Goal: Navigation & Orientation: Find specific page/section

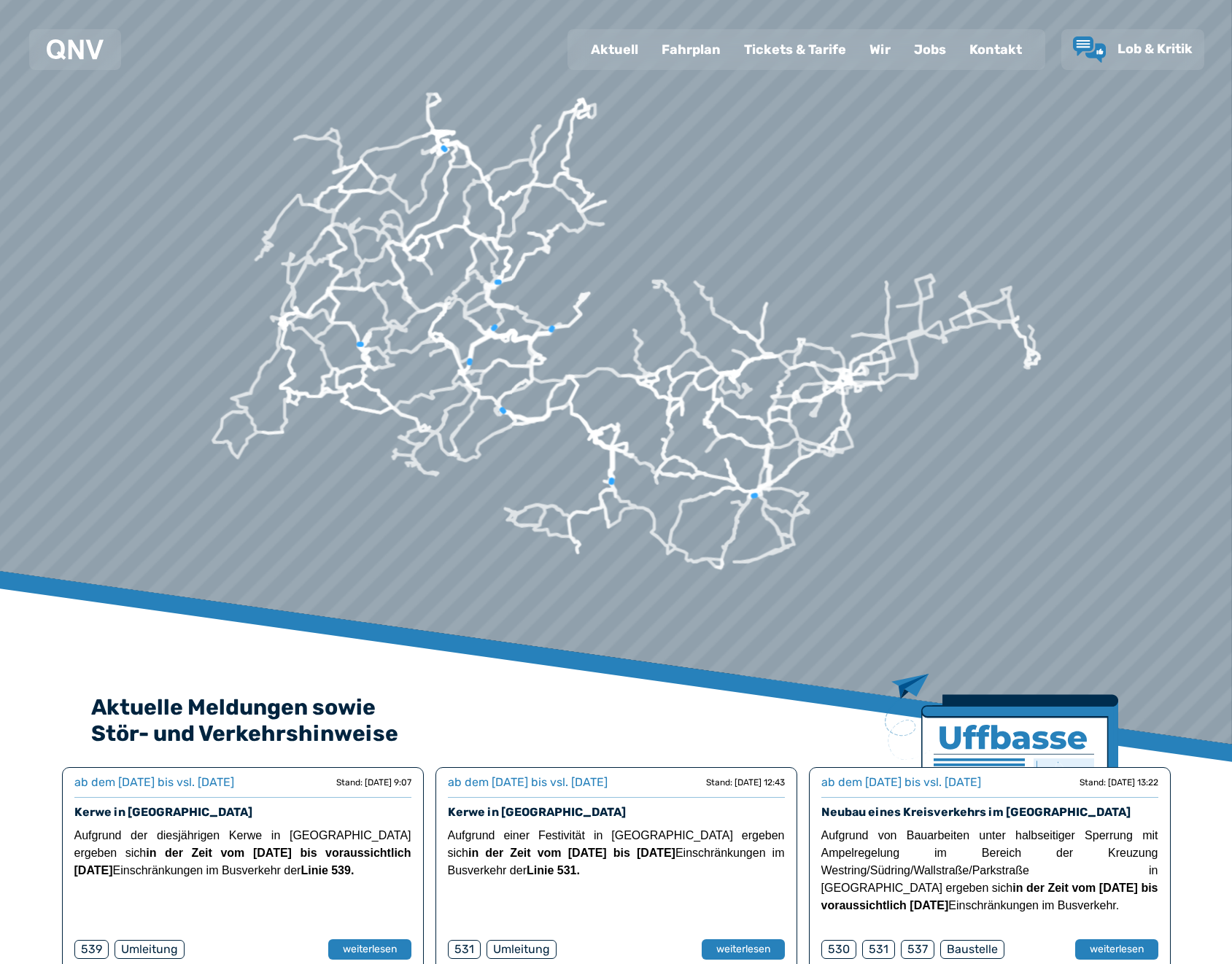
click at [712, 61] on div "Fahrplan" at bounding box center [691, 49] width 83 height 38
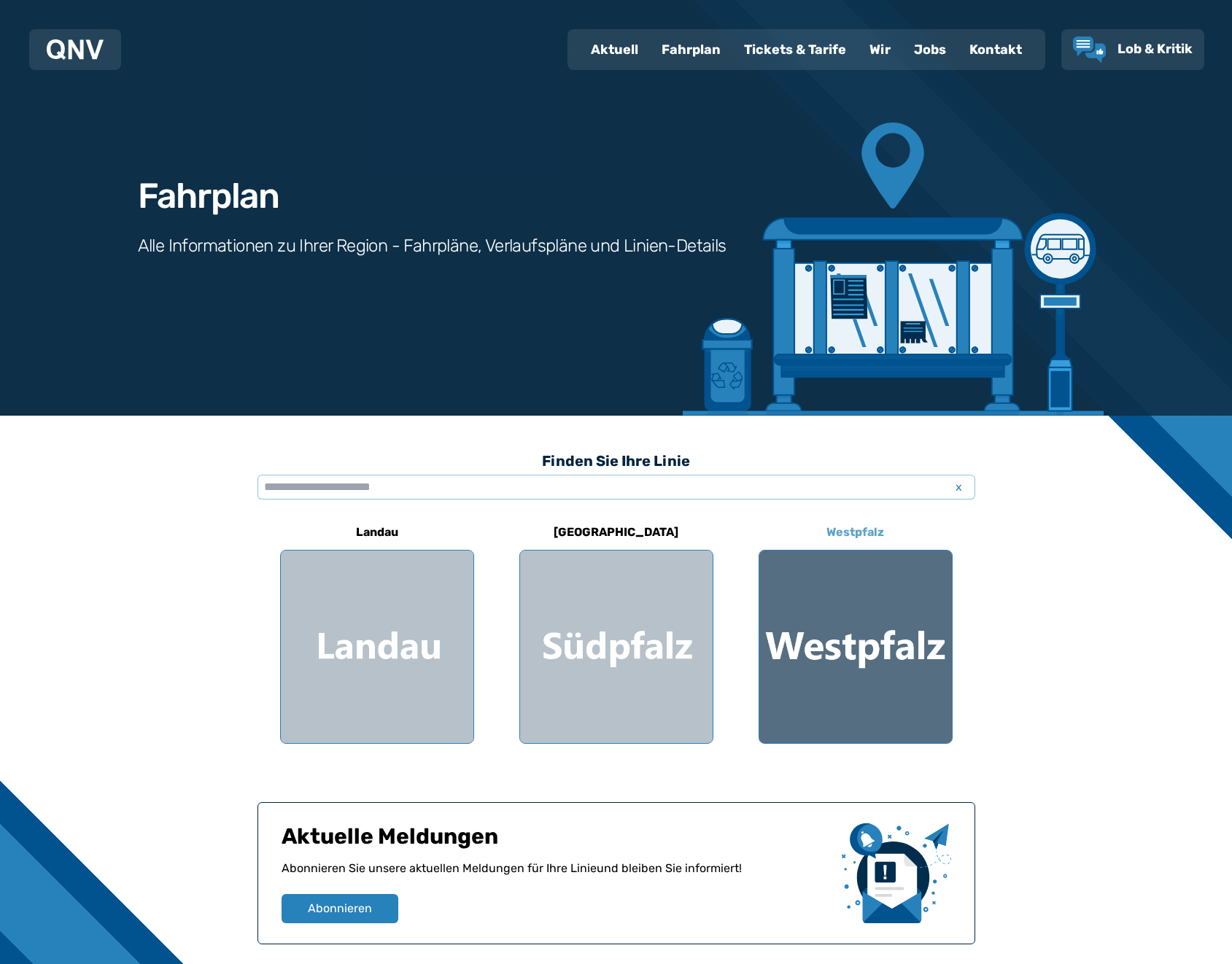
click at [814, 709] on div at bounding box center [855, 647] width 192 height 192
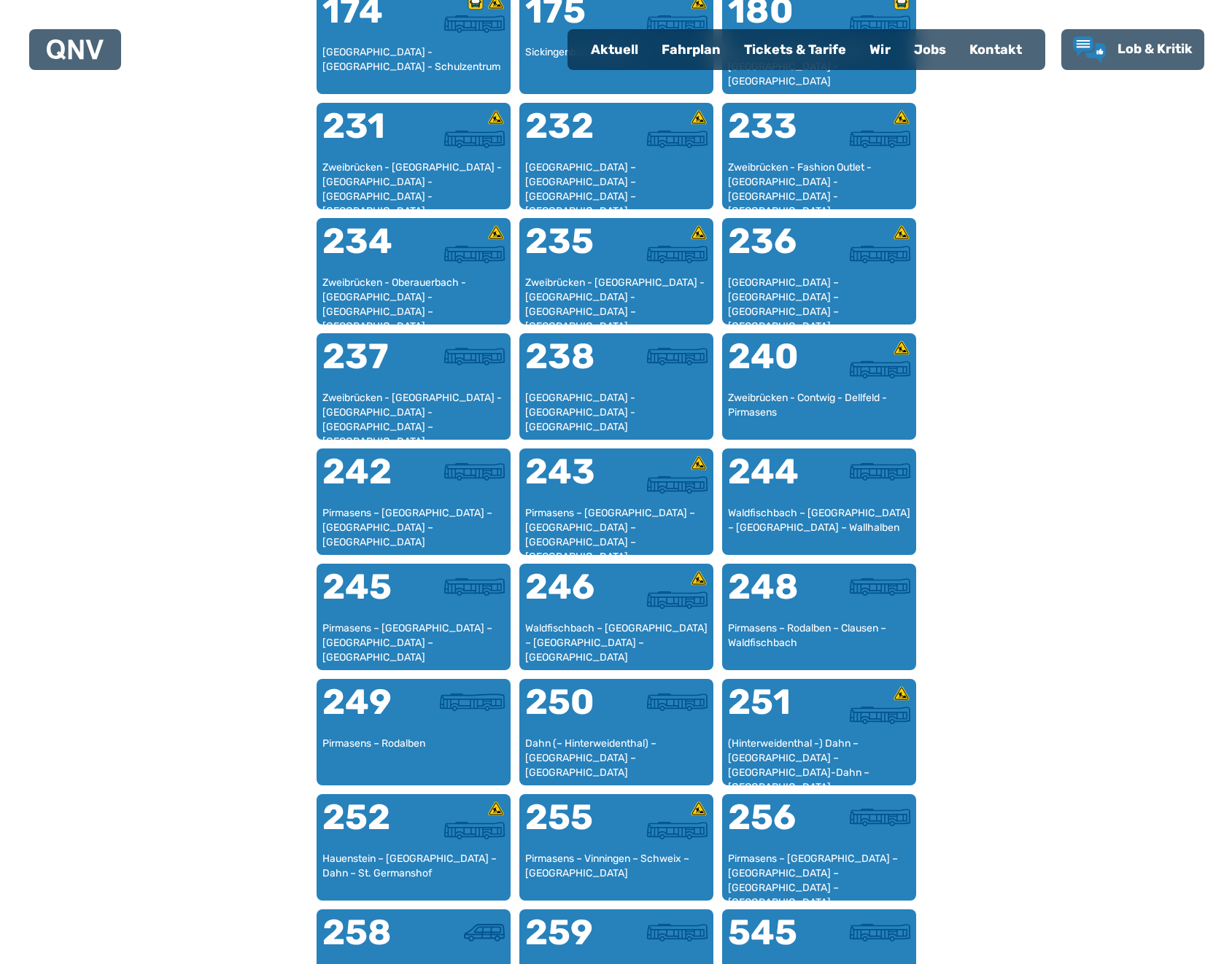
scroll to position [1288, 0]
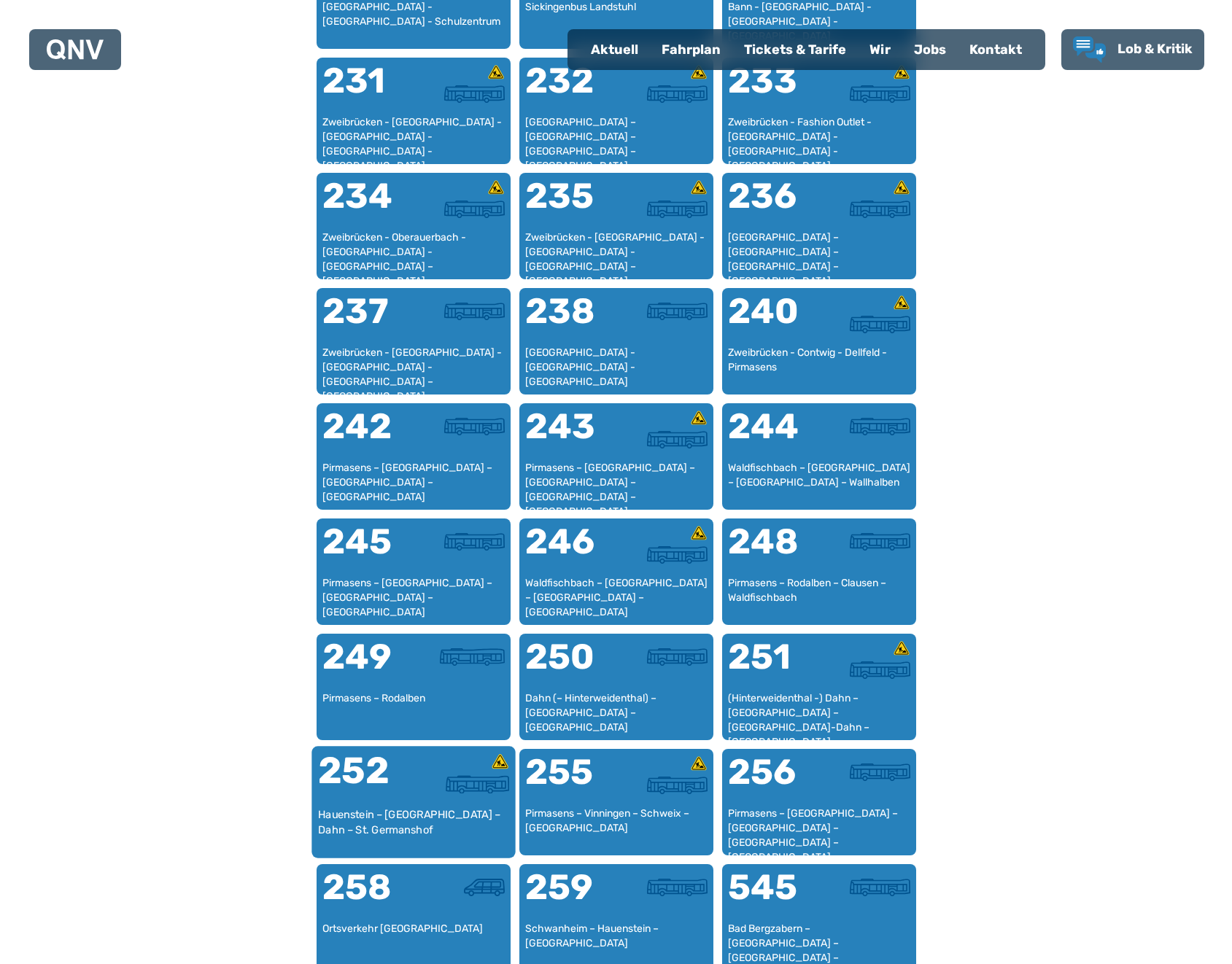
click at [369, 825] on div "Hauenstein – [GEOGRAPHIC_DATA] – Dahn – St. Germanshof" at bounding box center [413, 829] width 192 height 44
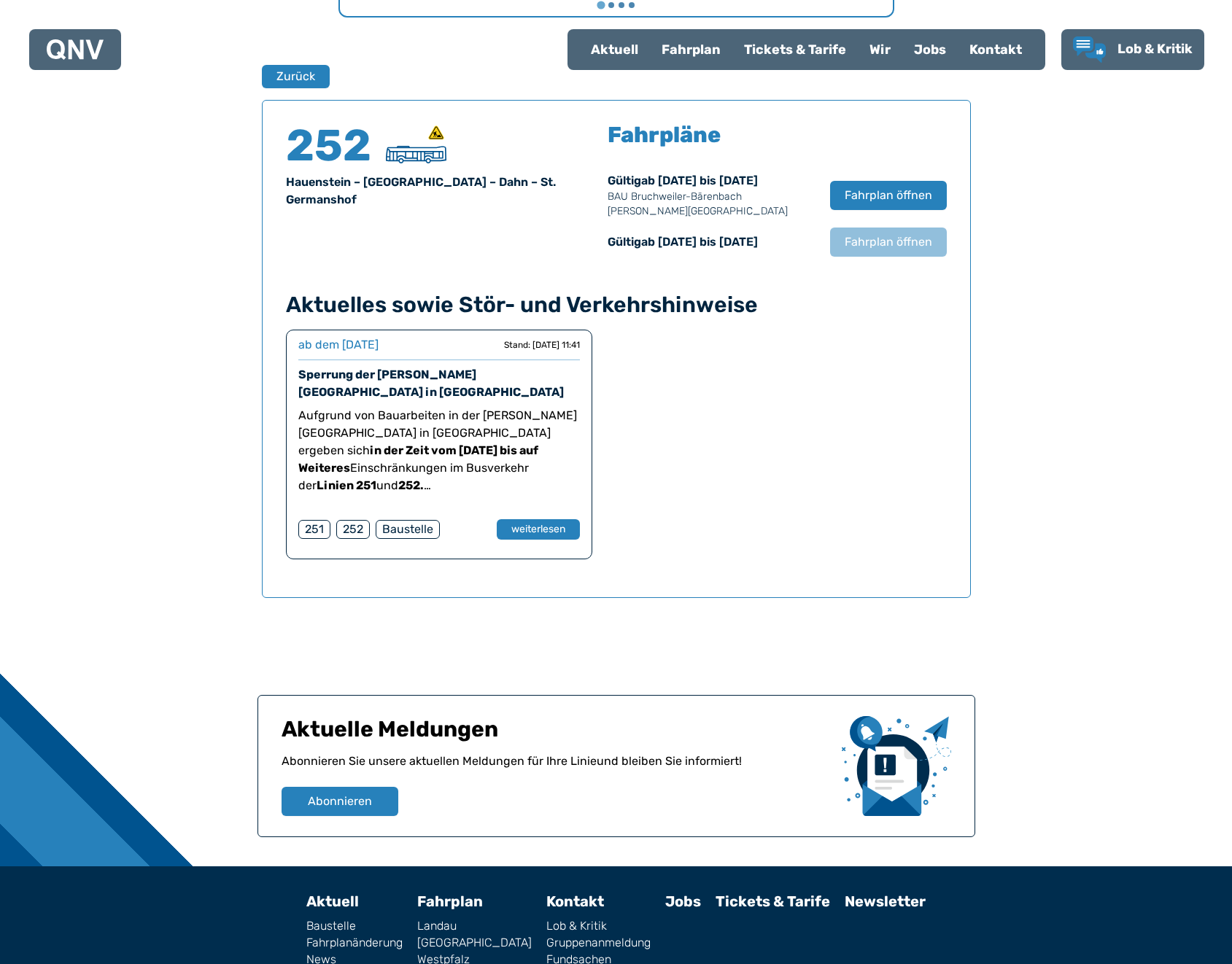
scroll to position [962, 0]
